Goal: Information Seeking & Learning: Learn about a topic

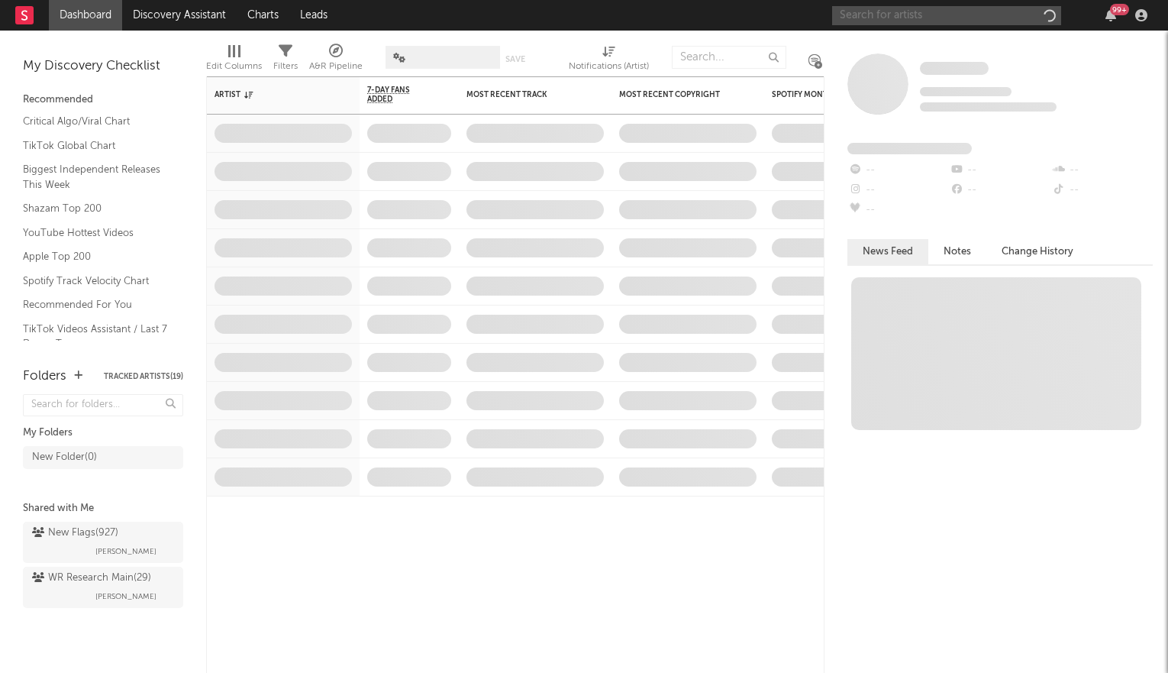
click at [918, 18] on input "text" at bounding box center [946, 15] width 229 height 19
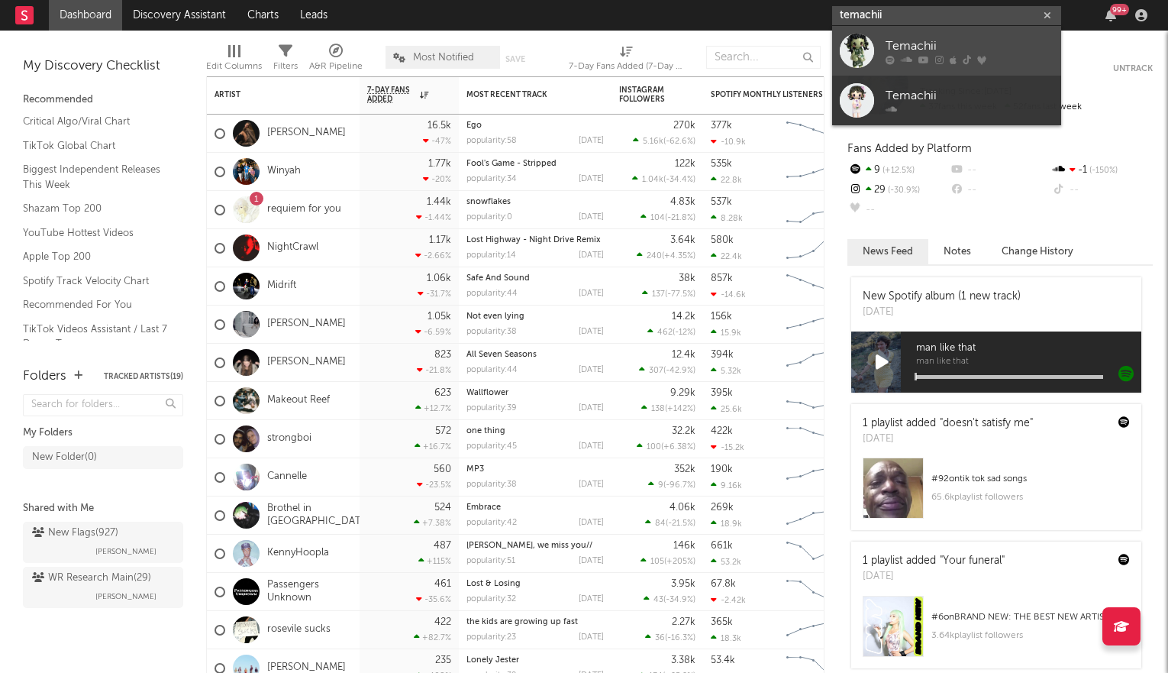
type input "temachii"
click at [951, 45] on div "Temachii" at bounding box center [970, 46] width 168 height 18
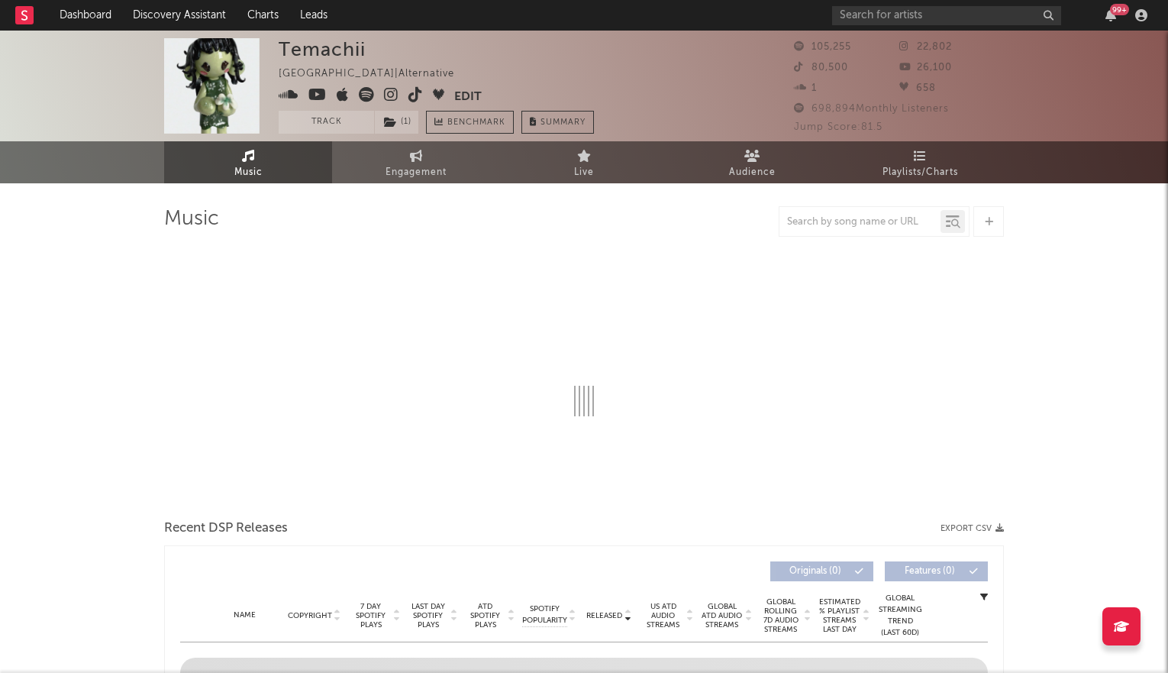
select select "6m"
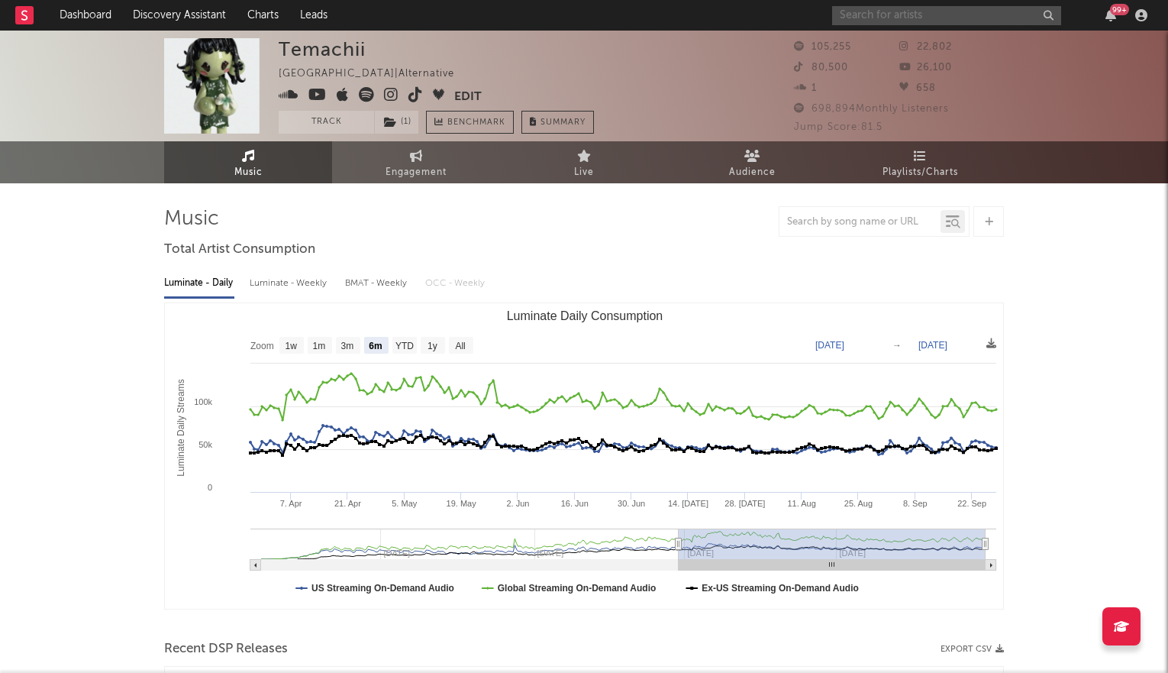
click at [944, 13] on input "text" at bounding box center [946, 15] width 229 height 19
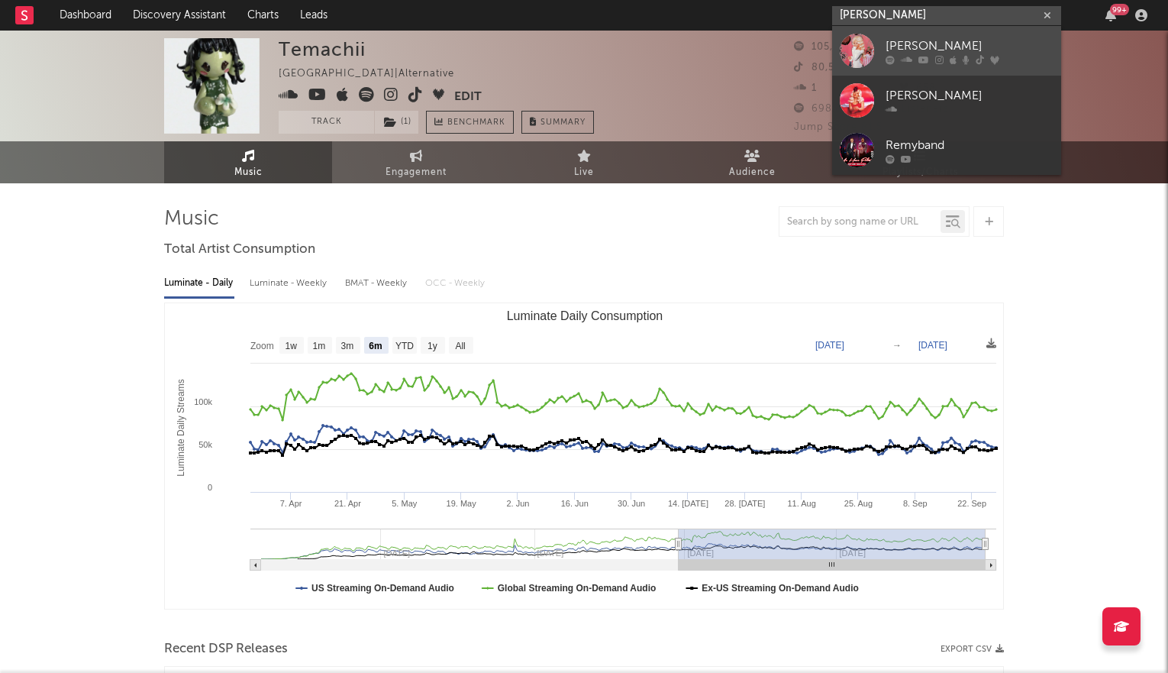
type input "[PERSON_NAME]"
click at [954, 55] on icon at bounding box center [953, 59] width 7 height 9
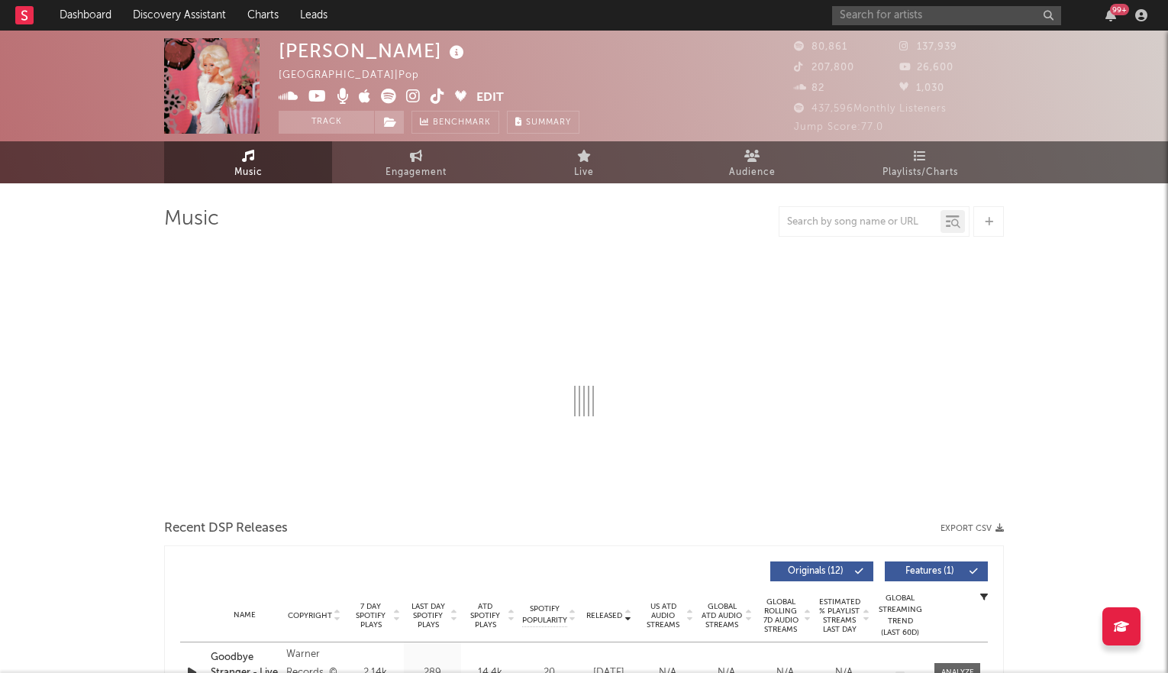
select select "6m"
